Goal: Information Seeking & Learning: Find specific fact

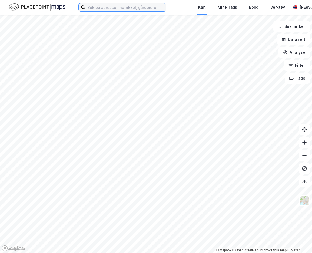
click at [98, 5] on input at bounding box center [125, 7] width 81 height 8
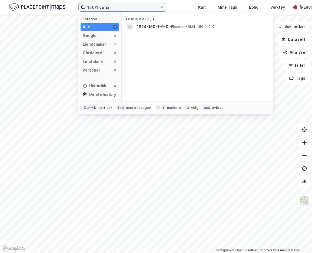
type input "150/1 vefsn"
click at [145, 22] on div "Eiendommer (1)" at bounding box center [197, 18] width 151 height 10
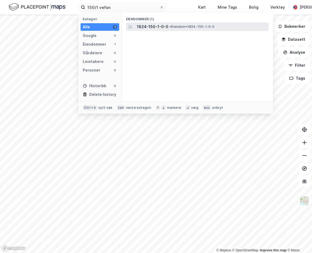
click at [145, 27] on span "1824-150-1-0-0" at bounding box center [153, 27] width 32 height 6
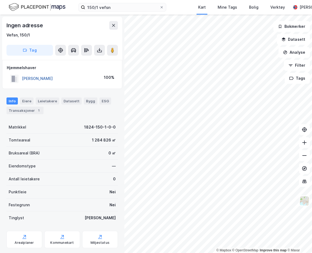
click at [0, 0] on button "[PERSON_NAME]" at bounding box center [0, 0] width 0 height 0
